Goal: Go to known website: Go to known website

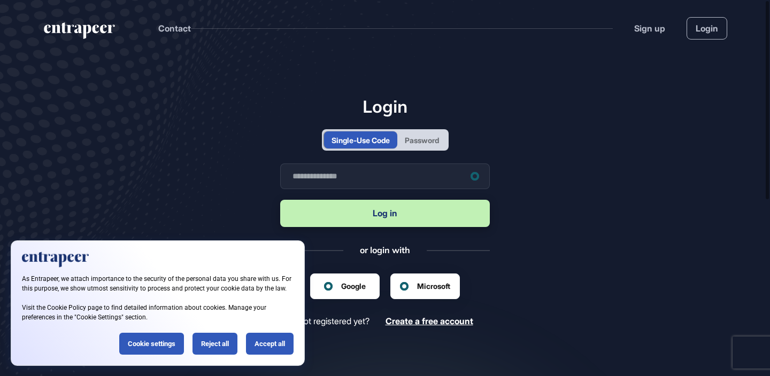
scroll to position [1, 1]
click at [211, 336] on div "Reject all" at bounding box center [214, 344] width 45 height 22
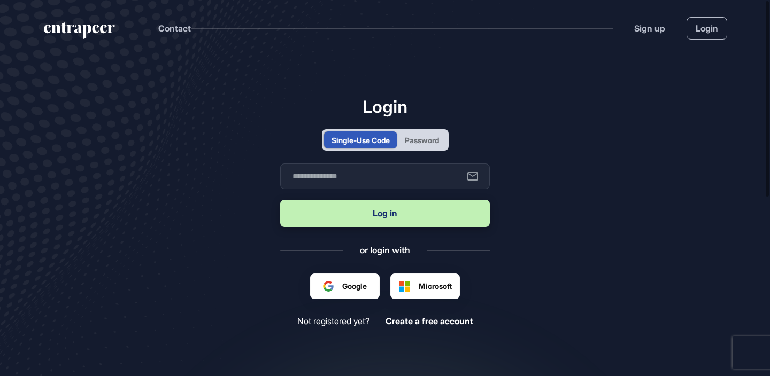
click at [338, 280] on div "Google" at bounding box center [345, 287] width 70 height 26
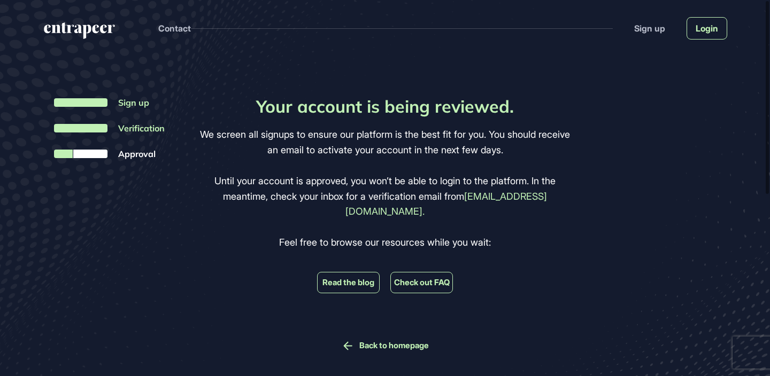
click at [707, 33] on link "Login" at bounding box center [707, 28] width 41 height 22
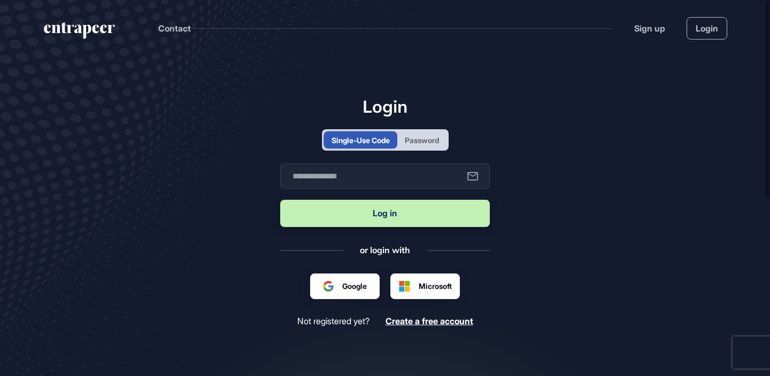
click at [351, 285] on div at bounding box center [345, 286] width 44 height 11
click at [333, 280] on div "Google" at bounding box center [345, 287] width 70 height 26
click at [561, 203] on main "Login Single-Use Code Password Business email Log in or login with Google Micro…" at bounding box center [385, 258] width 770 height 404
